Goal: Transaction & Acquisition: Purchase product/service

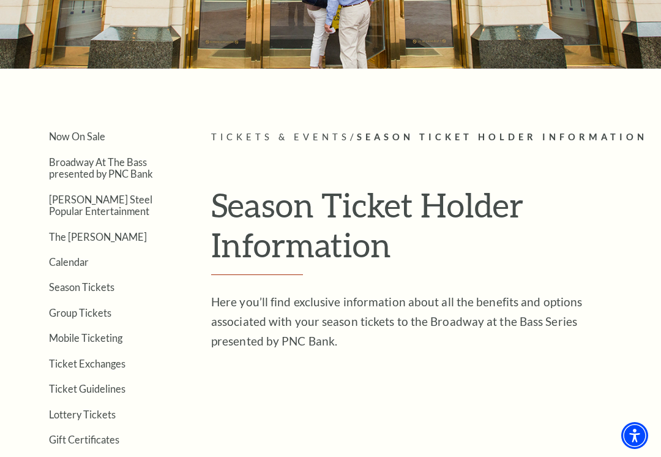
scroll to position [154, 0]
click at [70, 282] on link "Season Tickets" at bounding box center [81, 288] width 65 height 12
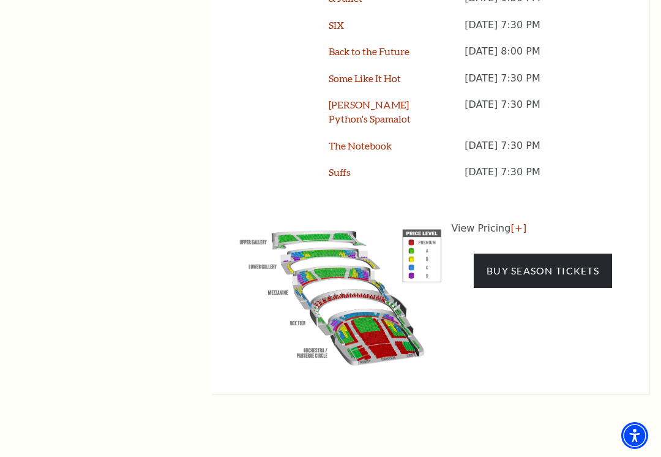
scroll to position [1203, 0]
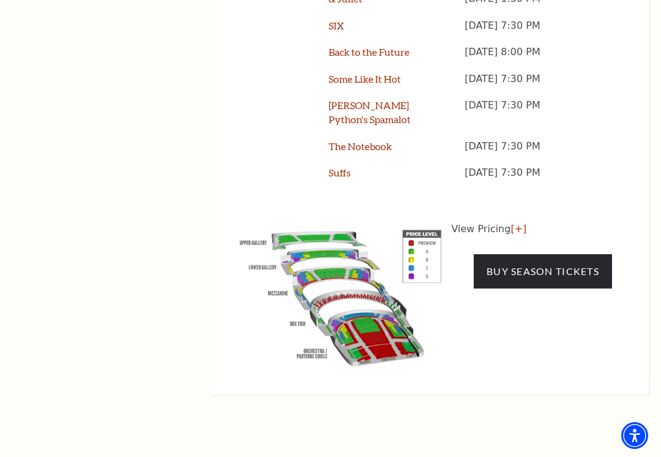
click at [555, 255] on link "Buy Season Tickets" at bounding box center [543, 271] width 138 height 34
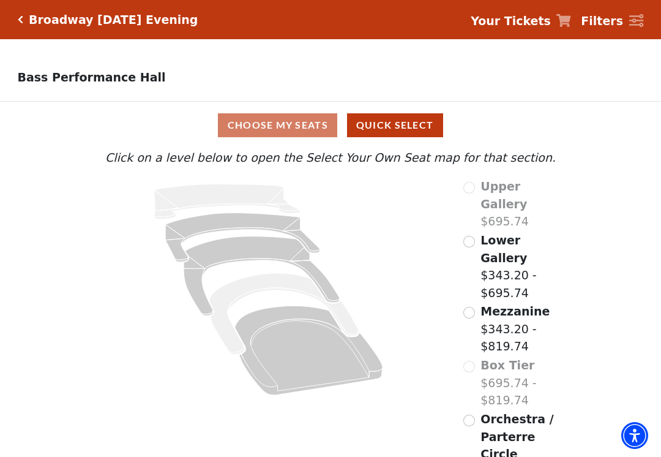
click at [293, 129] on div "Choose My Seats Quick Select" at bounding box center [331, 125] width 496 height 24
click at [275, 130] on div "Choose My Seats Quick Select" at bounding box center [331, 125] width 496 height 24
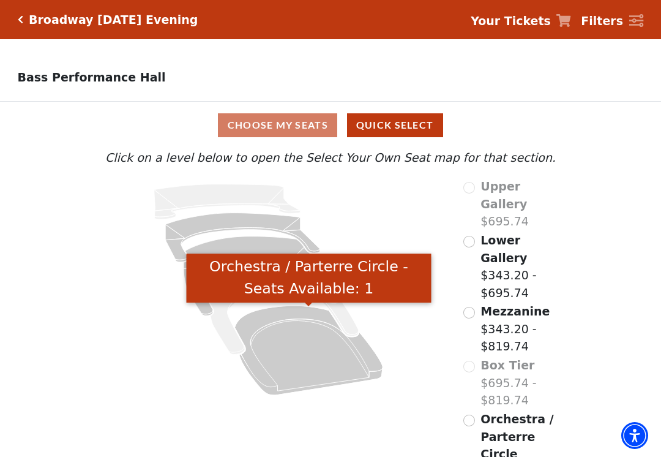
click at [309, 367] on icon "Orchestra / Parterre Circle - Seats Available: 1" at bounding box center [309, 349] width 148 height 89
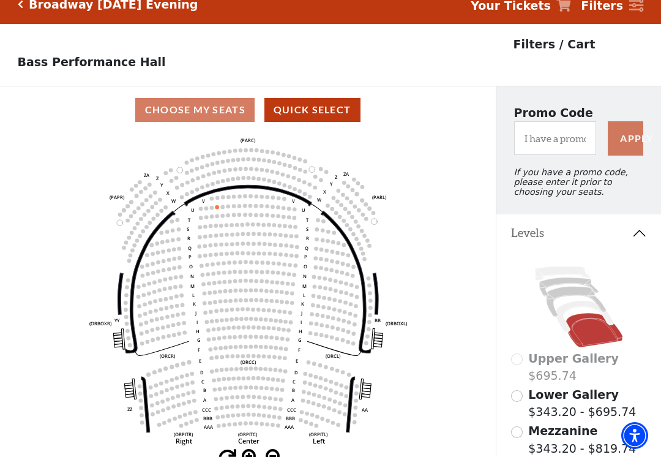
scroll to position [57, 0]
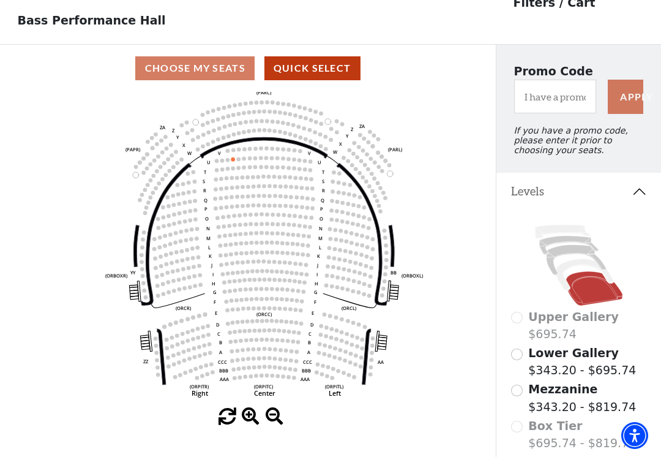
click at [337, 289] on circle at bounding box center [337, 287] width 4 height 4
click at [338, 278] on circle at bounding box center [337, 277] width 4 height 4
click at [353, 292] on circle at bounding box center [353, 291] width 4 height 4
click at [351, 263] on circle at bounding box center [350, 262] width 4 height 4
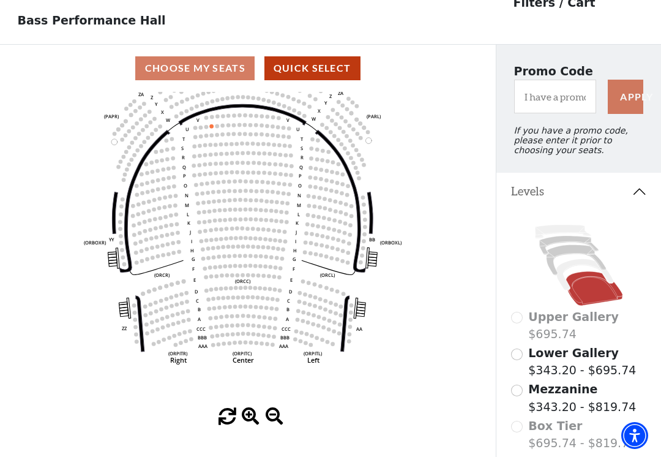
click at [520, 360] on input "Lower Gallery$343.20 - $695.74\a" at bounding box center [517, 354] width 12 height 12
